Goal: Information Seeking & Learning: Learn about a topic

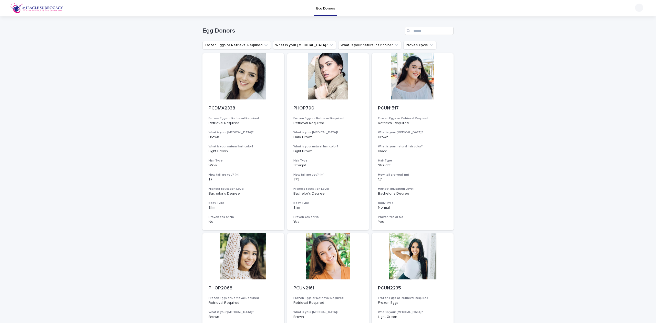
click at [394, 45] on icon "What is your natural hair color?" at bounding box center [396, 45] width 5 height 5
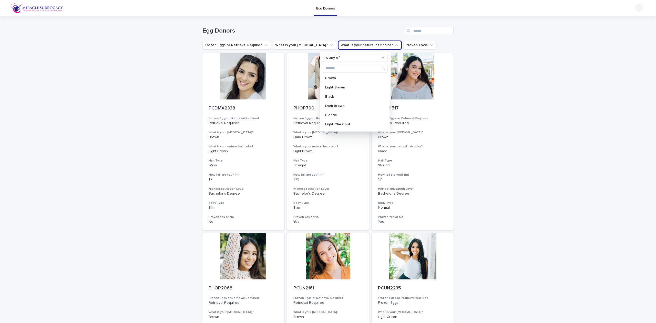
click at [344, 115] on p "Blonde" at bounding box center [352, 115] width 54 height 4
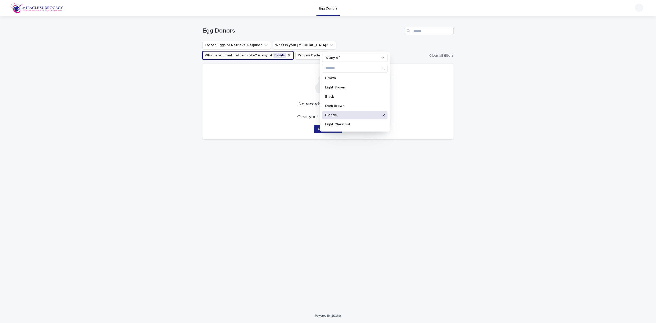
click at [511, 124] on div "Loading... Saving… Loading... Saving… Egg Donors Frozen Eggs or Retrieval Requi…" at bounding box center [328, 162] width 656 height 292
click at [291, 53] on icon "What is your natural hair color?" at bounding box center [289, 55] width 4 height 4
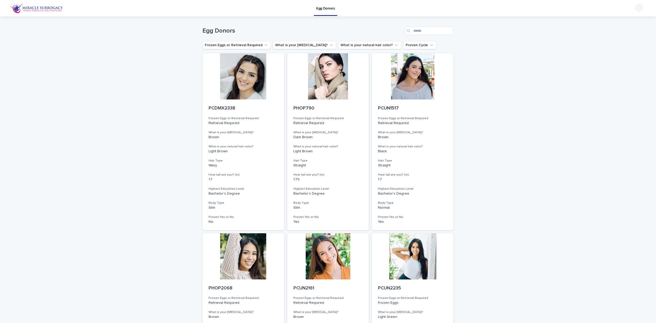
click at [279, 43] on button "What is your [MEDICAL_DATA]?" at bounding box center [304, 45] width 63 height 8
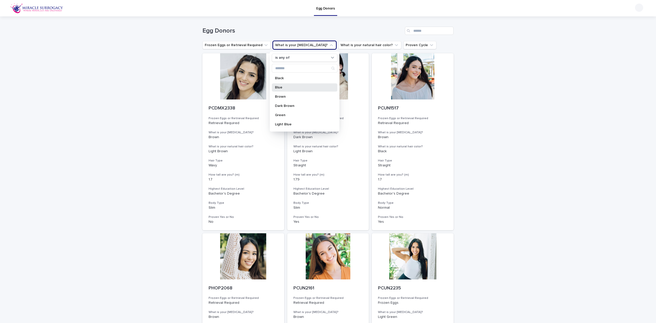
click at [282, 87] on p "Blue" at bounding box center [302, 88] width 54 height 4
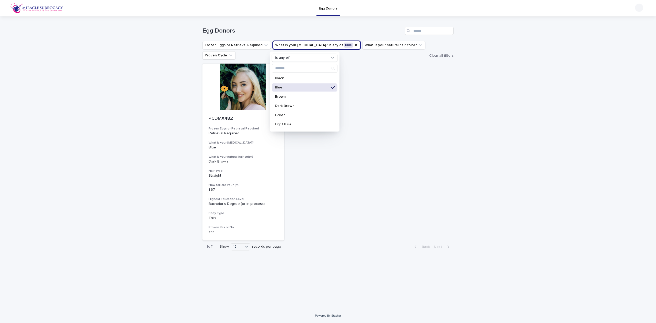
click at [521, 114] on div "Loading... Saving… Loading... Saving… Egg Donors Frozen Eggs or Retrieval Requi…" at bounding box center [328, 162] width 656 height 292
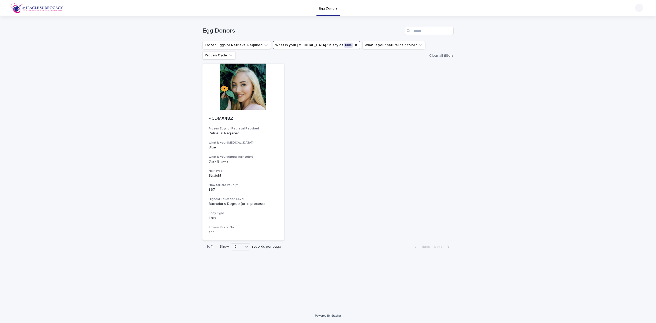
click at [318, 102] on div "PCDMX482 Frozen Eggs or Retrieval Required Retrieval Required What is your [MED…" at bounding box center [328, 152] width 251 height 177
click at [332, 47] on button "What is your [MEDICAL_DATA]? is any of Blue" at bounding box center [316, 45] width 87 height 8
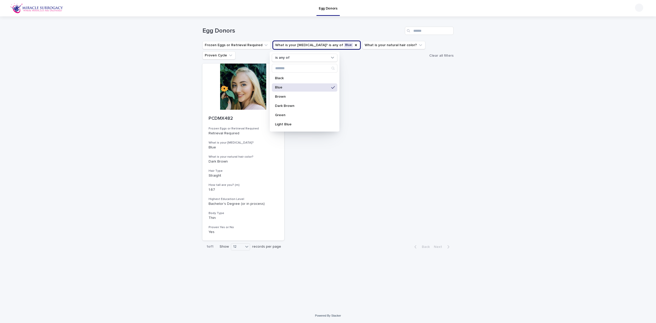
click at [354, 46] on icon "What is your eye color?" at bounding box center [356, 45] width 4 height 4
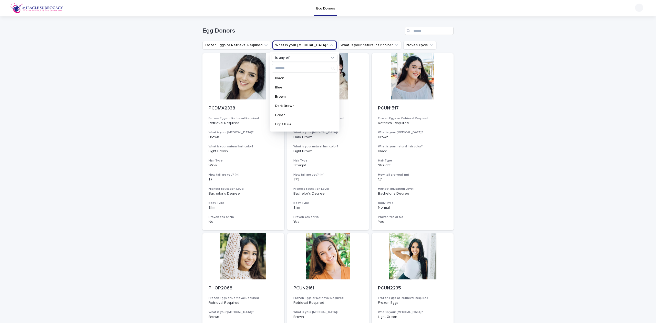
click at [306, 45] on button "What is your [MEDICAL_DATA]?" at bounding box center [304, 45] width 63 height 8
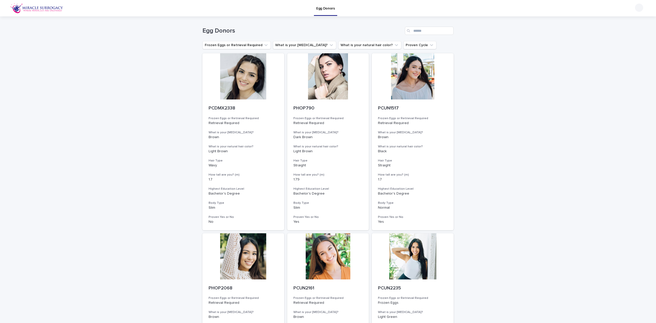
click at [308, 45] on button "What is your [MEDICAL_DATA]?" at bounding box center [304, 45] width 63 height 8
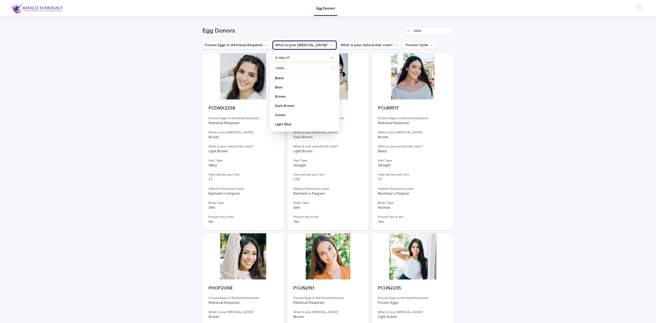
click at [291, 114] on p "Green" at bounding box center [302, 115] width 54 height 4
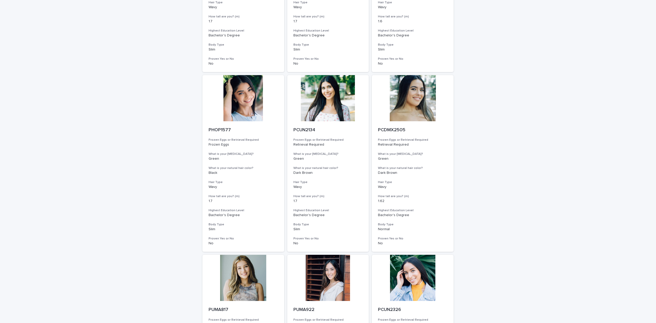
scroll to position [134, 0]
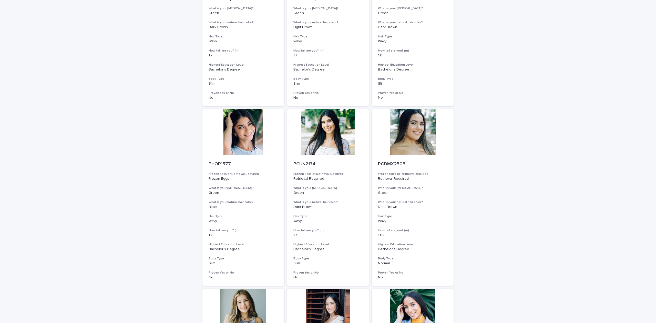
click at [350, 132] on div at bounding box center [328, 132] width 82 height 46
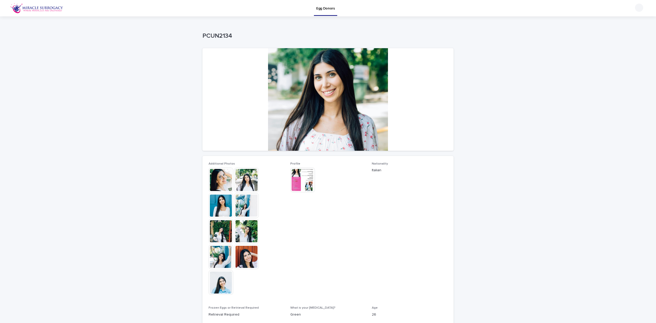
click at [350, 110] on div at bounding box center [328, 99] width 251 height 103
click at [333, 85] on div at bounding box center [328, 99] width 251 height 103
click at [243, 177] on img at bounding box center [246, 180] width 25 height 25
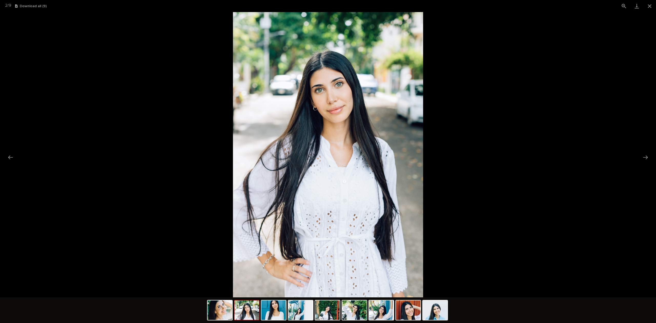
click at [641, 156] on button "Next slide" at bounding box center [645, 157] width 11 height 10
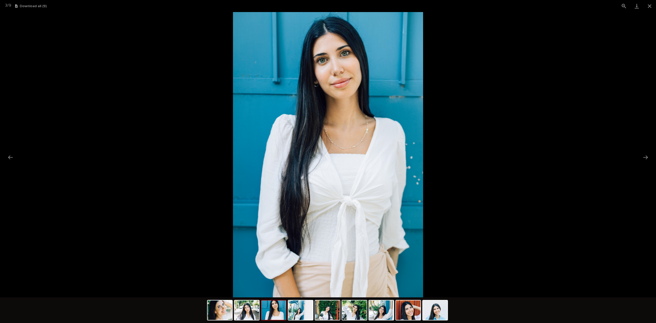
click at [638, 157] on picture at bounding box center [328, 154] width 656 height 285
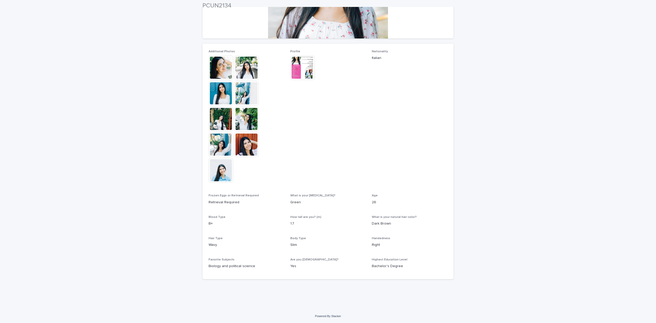
scroll to position [113, 0]
click at [251, 151] on img at bounding box center [246, 144] width 25 height 25
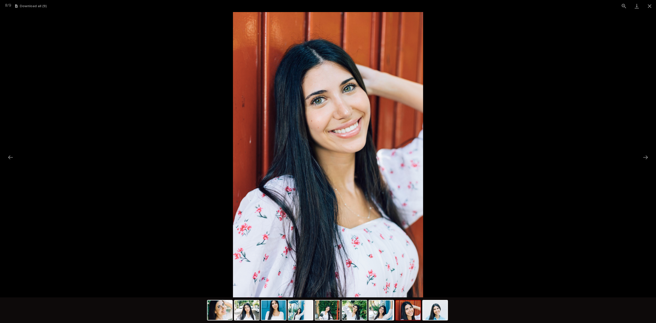
click at [653, 7] on button "Close gallery" at bounding box center [650, 6] width 13 height 12
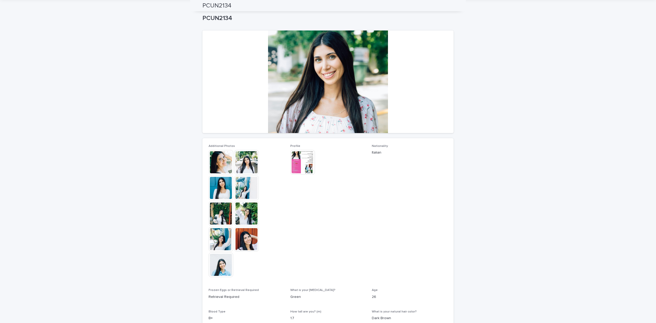
scroll to position [0, 0]
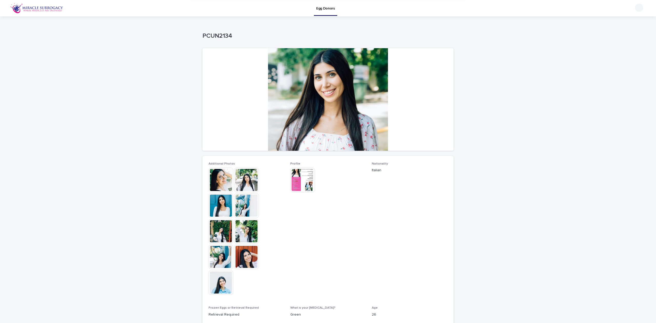
drag, startPoint x: 475, startPoint y: 176, endPoint x: 431, endPoint y: 105, distance: 83.0
click at [218, 33] on p "PCUN2134" at bounding box center [327, 35] width 249 height 7
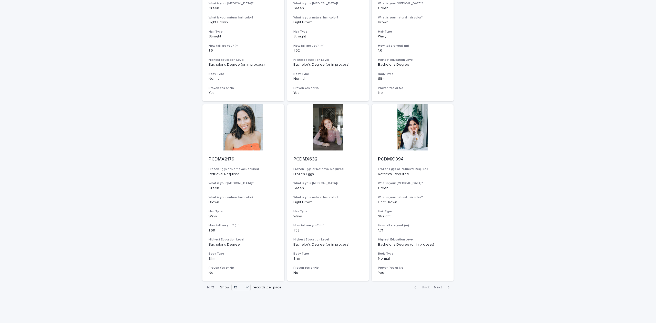
scroll to position [510, 0]
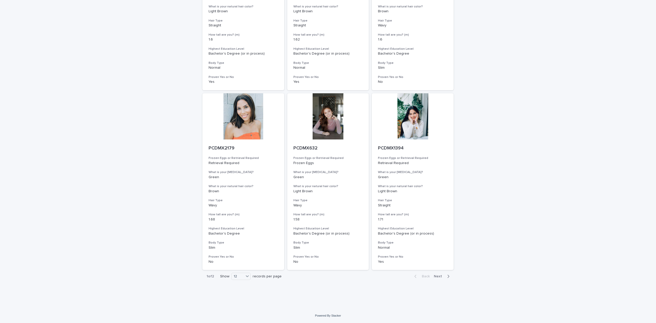
click at [434, 274] on button "Next" at bounding box center [443, 276] width 22 height 5
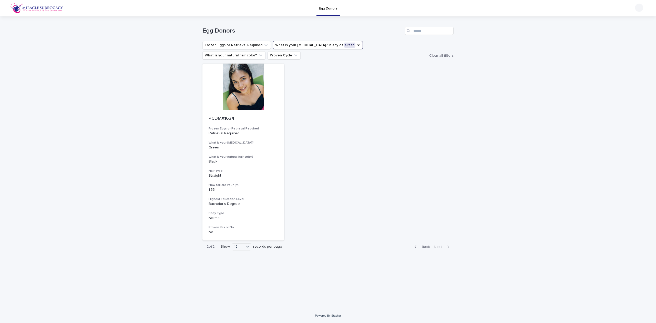
drag, startPoint x: 328, startPoint y: 8, endPoint x: 193, endPoint y: 22, distance: 135.8
click at [328, 8] on p "Egg Donors" at bounding box center [328, 5] width 19 height 11
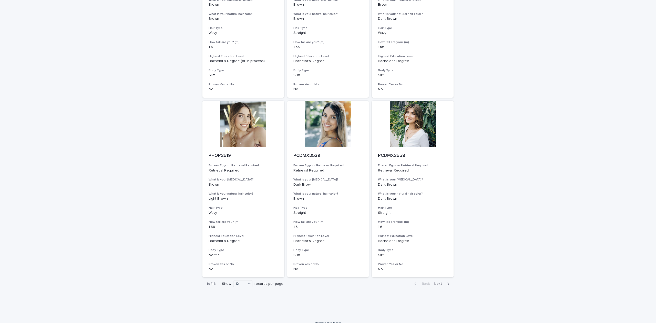
scroll to position [500, 0]
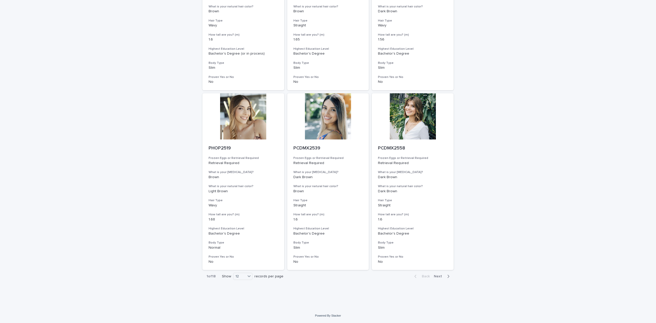
drag, startPoint x: 588, startPoint y: 193, endPoint x: 572, endPoint y: 110, distance: 84.2
drag, startPoint x: 564, startPoint y: 206, endPoint x: 524, endPoint y: 59, distance: 152.0
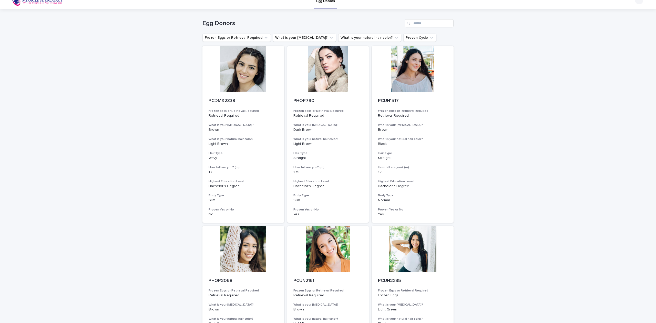
scroll to position [0, 0]
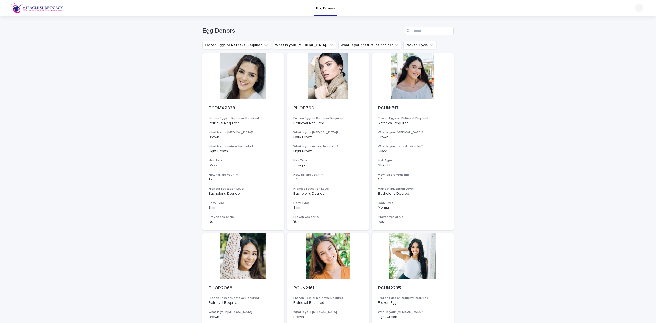
click at [362, 48] on button "What is your natural hair color?" at bounding box center [369, 45] width 63 height 8
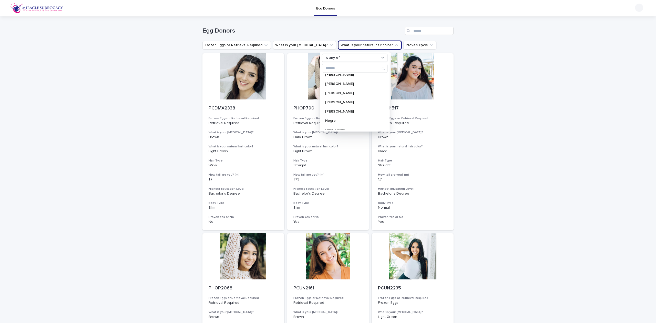
scroll to position [34, 0]
click at [340, 97] on div "Red" at bounding box center [355, 99] width 66 height 8
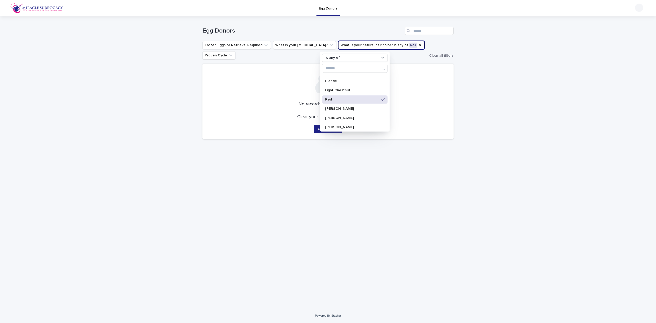
click at [363, 96] on div "Red" at bounding box center [355, 99] width 66 height 8
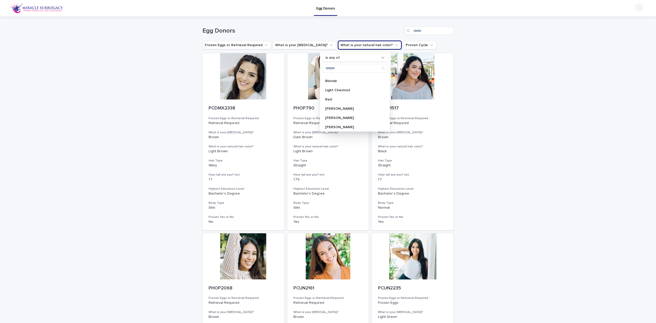
click at [300, 45] on button "What is your [MEDICAL_DATA]?" at bounding box center [304, 45] width 63 height 8
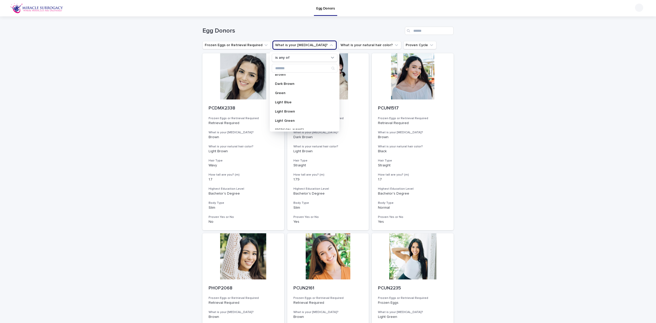
scroll to position [34, 0]
click at [285, 90] on p "Light Blue" at bounding box center [302, 90] width 54 height 4
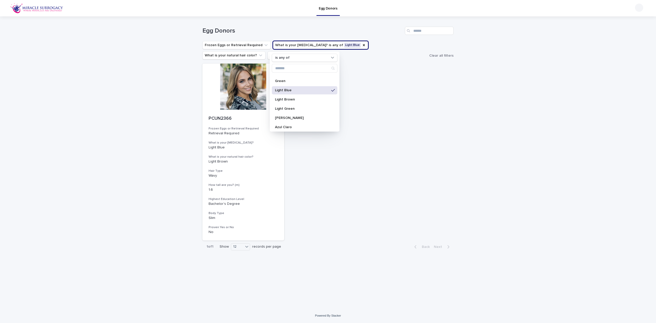
click at [256, 98] on div at bounding box center [244, 87] width 82 height 46
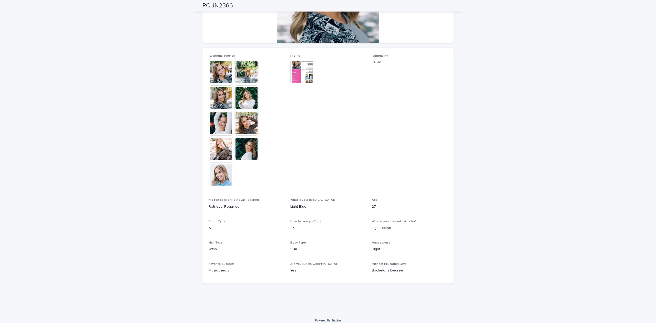
scroll to position [113, 0]
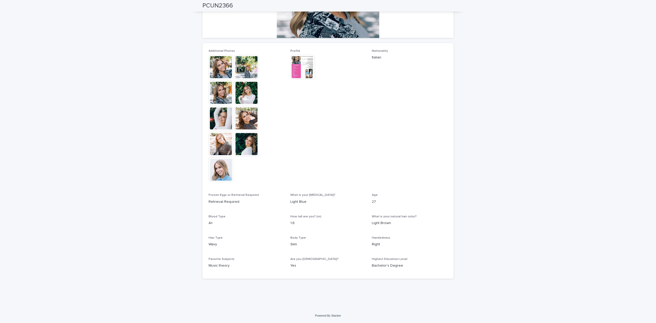
click at [215, 151] on img at bounding box center [221, 144] width 25 height 25
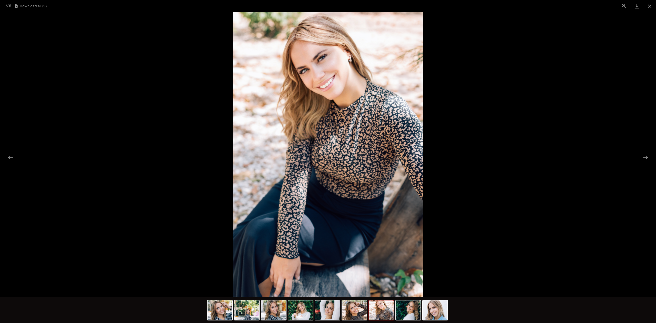
click at [256, 313] on img at bounding box center [247, 309] width 25 height 19
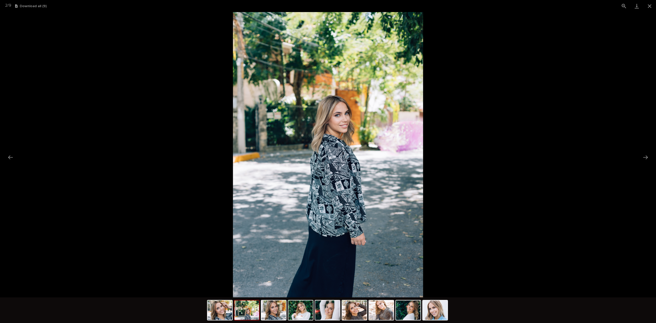
click at [275, 313] on img at bounding box center [274, 309] width 25 height 19
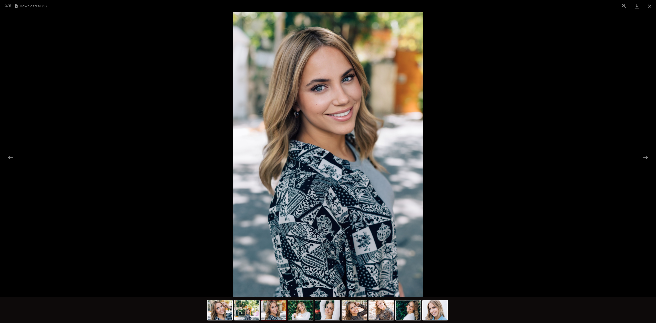
click at [652, 7] on button "Close gallery" at bounding box center [650, 6] width 13 height 12
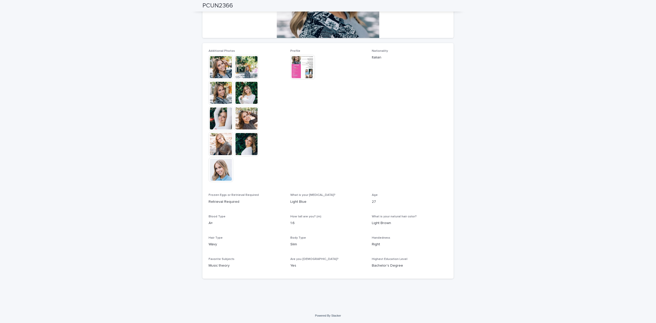
click at [300, 57] on img at bounding box center [302, 67] width 25 height 25
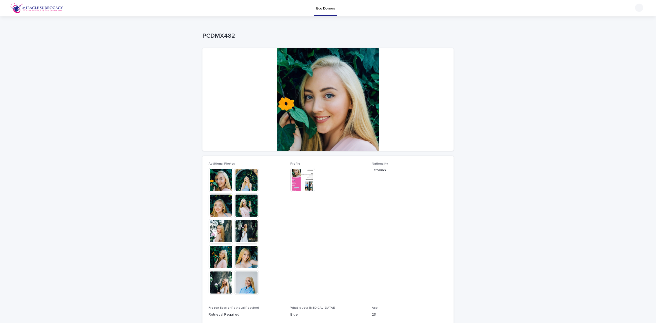
click at [296, 184] on img at bounding box center [302, 180] width 25 height 25
